Goal: Transaction & Acquisition: Subscribe to service/newsletter

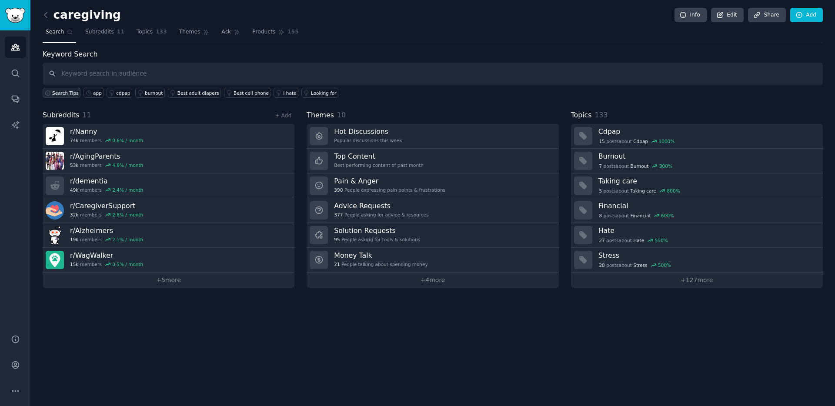
click at [70, 93] on span "Search Tips" at bounding box center [65, 93] width 27 height 6
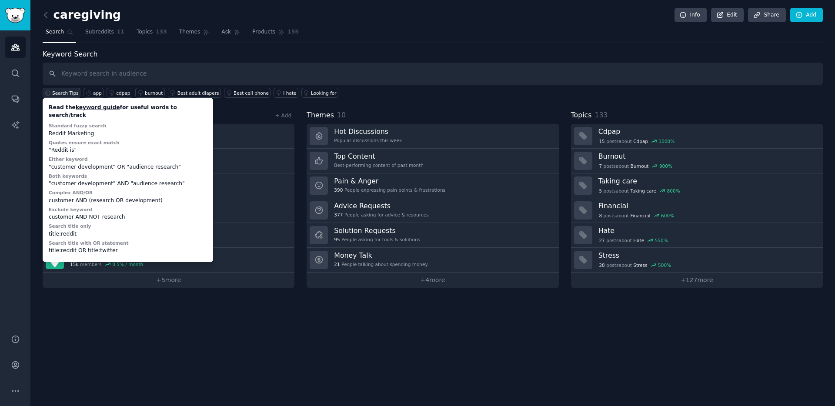
click at [71, 92] on span "Search Tips" at bounding box center [65, 93] width 27 height 6
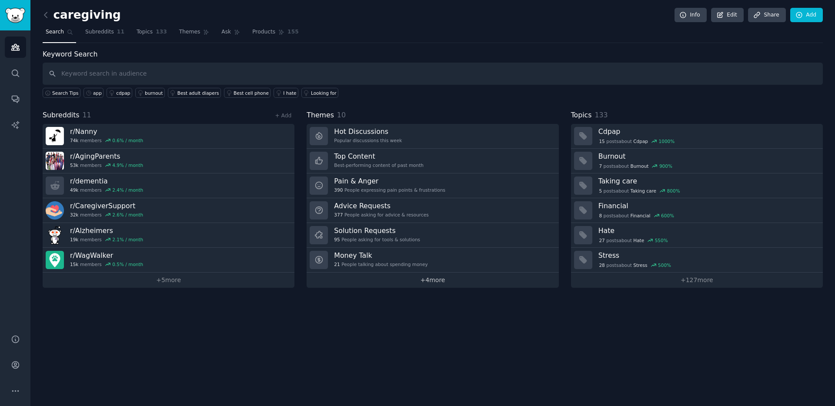
click at [411, 281] on link "+ 4 more" at bounding box center [433, 280] width 252 height 15
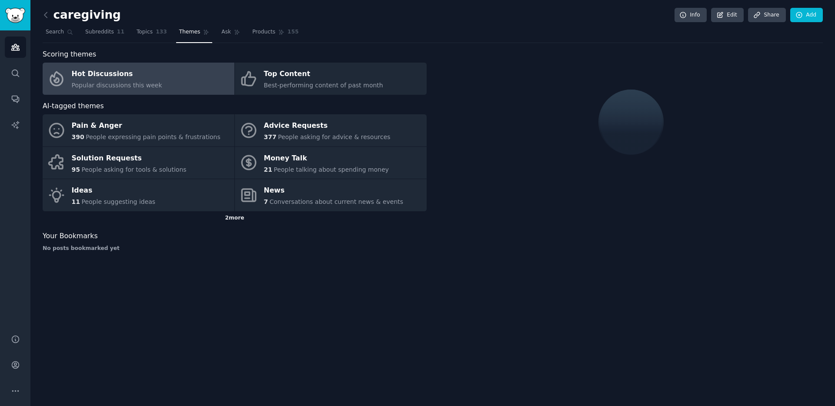
click at [266, 216] on div "2 more" at bounding box center [235, 218] width 384 height 14
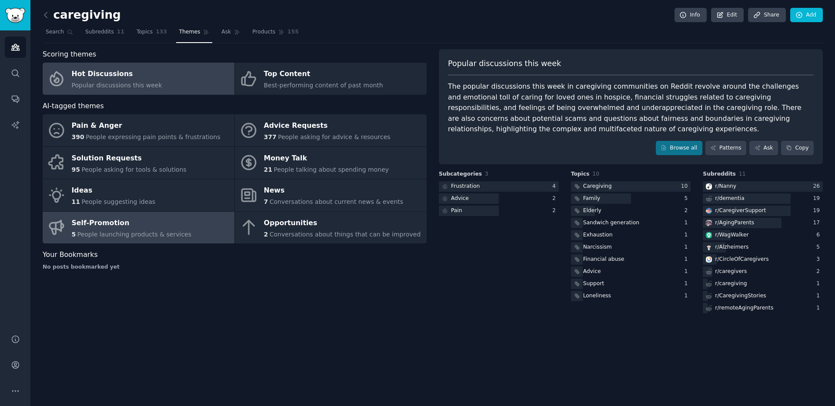
click at [206, 225] on link "Self-Promotion 5 People launching products & services" at bounding box center [139, 228] width 192 height 32
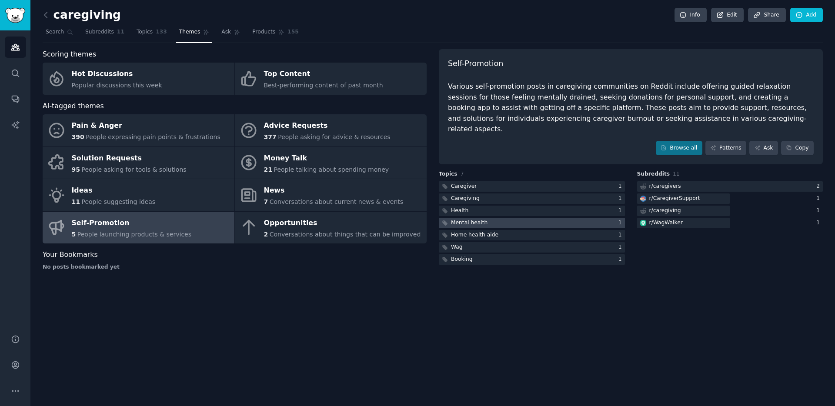
click at [479, 219] on div "Mental health" at bounding box center [469, 223] width 37 height 8
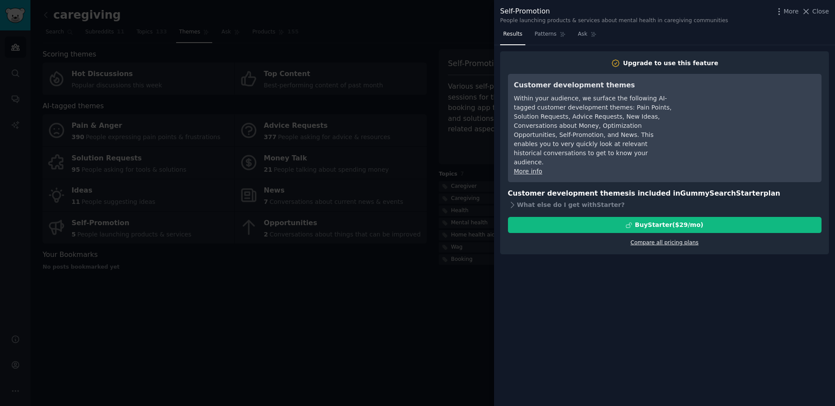
click at [680, 240] on link "Compare all pricing plans" at bounding box center [665, 243] width 68 height 6
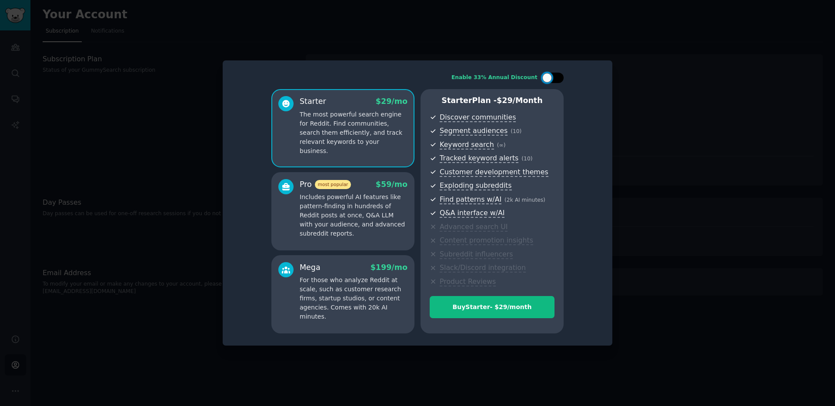
click at [554, 75] on div at bounding box center [553, 78] width 22 height 10
click at [554, 75] on div at bounding box center [559, 78] width 10 height 10
checkbox input "false"
click at [111, 76] on div at bounding box center [417, 203] width 835 height 406
